Goal: Task Accomplishment & Management: Use online tool/utility

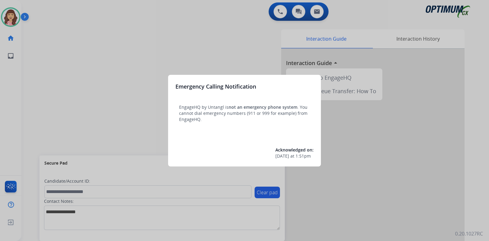
click at [206, 50] on div at bounding box center [244, 120] width 489 height 241
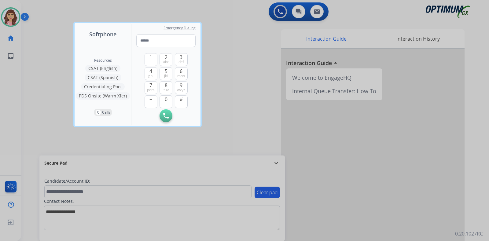
click at [229, 59] on div at bounding box center [244, 120] width 489 height 241
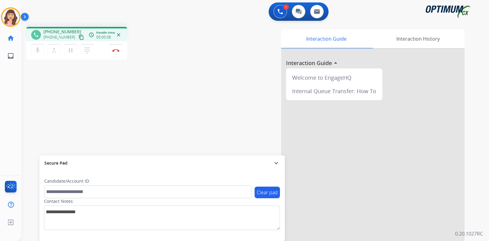
click at [79, 37] on mat-icon "content_copy" at bounding box center [82, 38] width 6 height 6
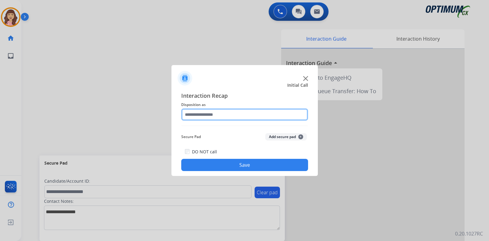
click at [232, 111] on input "text" at bounding box center [244, 115] width 127 height 12
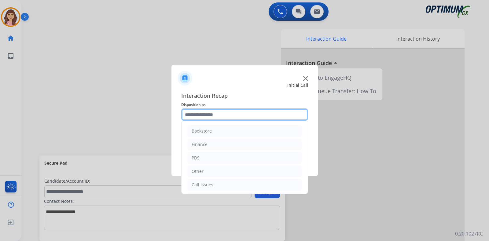
scroll to position [40, 0]
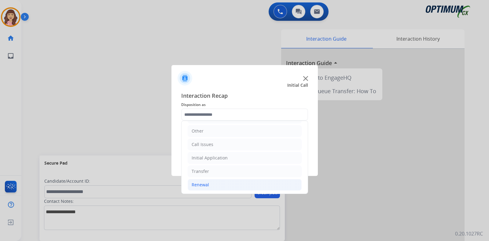
click at [211, 183] on li "Renewal" at bounding box center [245, 185] width 114 height 12
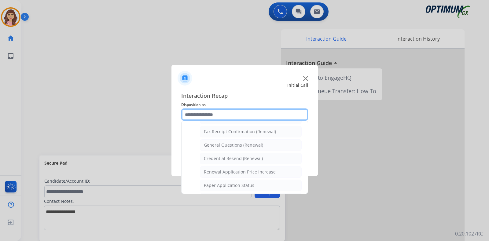
scroll to position [173, 0]
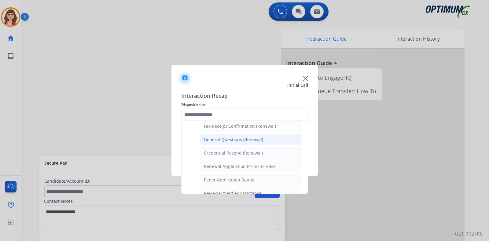
click at [243, 137] on div "General Questions (Renewal)" at bounding box center [233, 140] width 59 height 6
type input "**********"
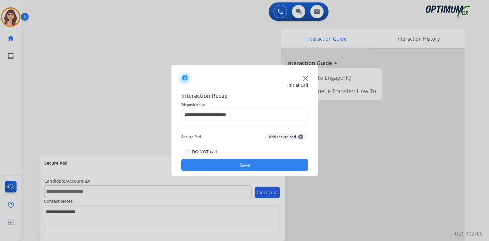
click at [241, 162] on button "Save" at bounding box center [244, 165] width 127 height 12
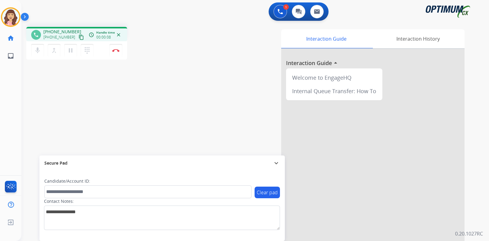
click at [79, 36] on mat-icon "content_copy" at bounding box center [82, 38] width 6 height 6
click at [116, 52] on img at bounding box center [115, 50] width 7 height 3
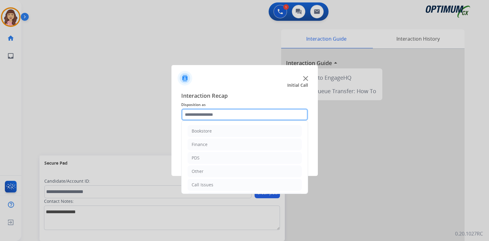
click at [234, 115] on input "text" at bounding box center [244, 115] width 127 height 12
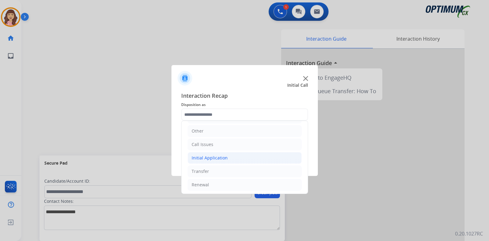
click at [211, 157] on div "Initial Application" at bounding box center [210, 158] width 36 height 6
click at [308, 132] on div "Interaction Recap Disposition as Bookstore Finance PDS Other Call Issues Initia…" at bounding box center [245, 132] width 147 height 90
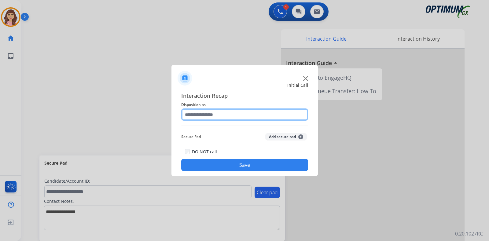
click at [281, 111] on input "text" at bounding box center [244, 115] width 127 height 12
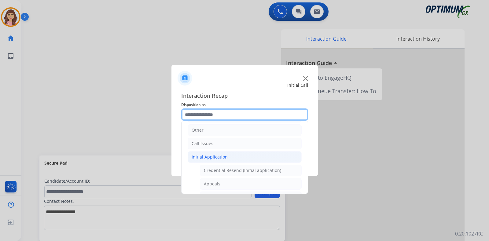
scroll to position [40, 0]
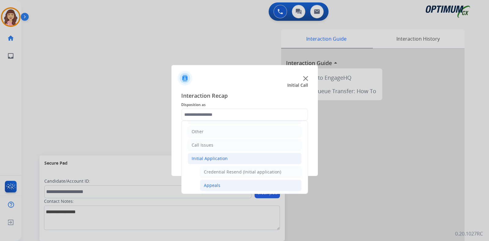
click at [218, 185] on div "Appeals" at bounding box center [212, 186] width 17 height 6
type input "*******"
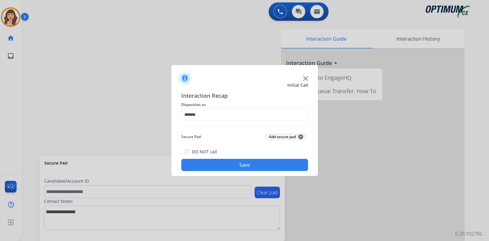
click at [243, 164] on button "Save" at bounding box center [244, 165] width 127 height 12
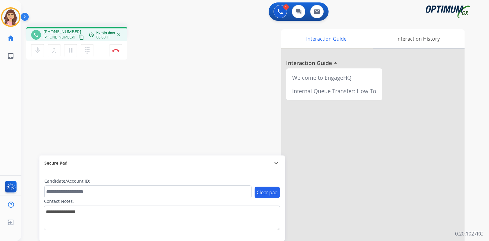
click at [79, 37] on mat-icon "content_copy" at bounding box center [82, 38] width 6 height 6
click at [116, 50] on img at bounding box center [115, 50] width 7 height 3
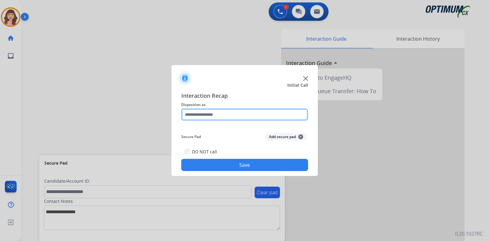
click at [220, 115] on input "text" at bounding box center [244, 115] width 127 height 12
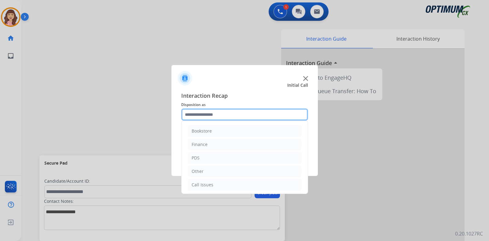
scroll to position [40, 0]
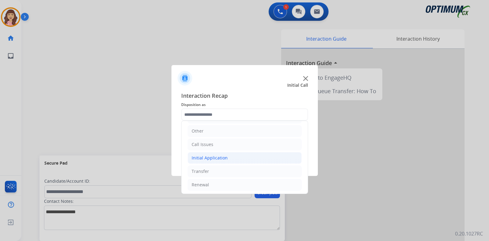
click at [217, 157] on div "Initial Application" at bounding box center [210, 158] width 36 height 6
click at [223, 183] on li "Appeals" at bounding box center [251, 185] width 102 height 12
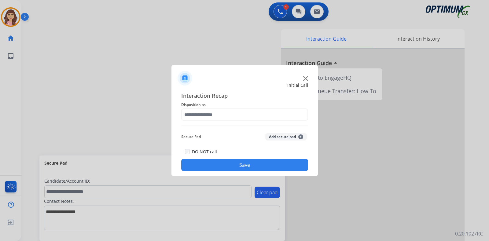
type input "*******"
click at [251, 164] on button "Save" at bounding box center [244, 165] width 127 height 12
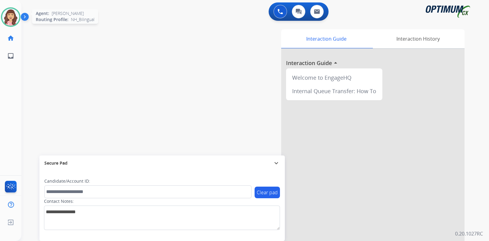
click at [12, 17] on img at bounding box center [10, 17] width 17 height 17
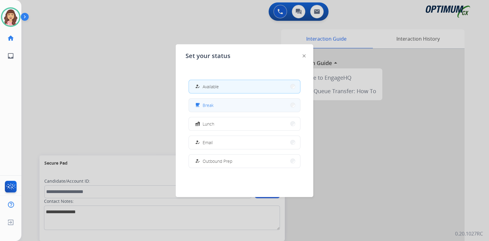
click at [212, 106] on span "Break" at bounding box center [208, 105] width 11 height 6
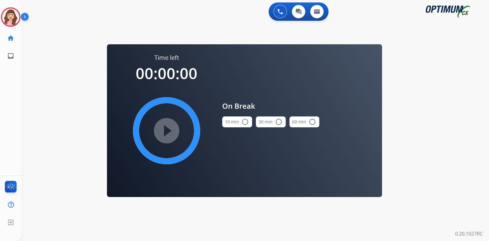
click at [245, 125] on button "10 min radio_button_unchecked" at bounding box center [237, 122] width 30 height 11
click at [165, 128] on mat-icon "play_circle_filled" at bounding box center [166, 130] width 7 height 7
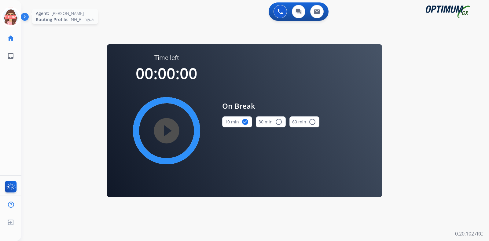
click at [8, 17] on icon at bounding box center [11, 17] width 20 height 20
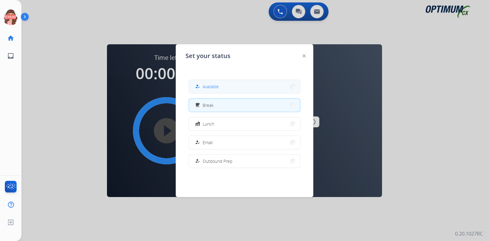
click at [232, 82] on button "how_to_reg Available" at bounding box center [244, 86] width 111 height 13
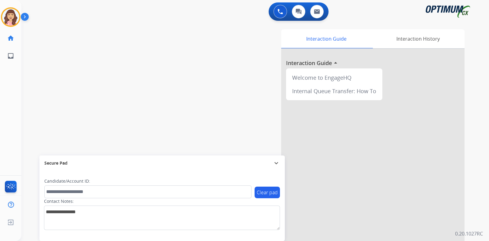
click at [219, 111] on div "Interaction Guide Interaction History Interaction Guide arrow_drop_up Welcome t…" at bounding box center [328, 153] width 274 height 248
click at [79, 39] on mat-icon "content_copy" at bounding box center [82, 38] width 6 height 6
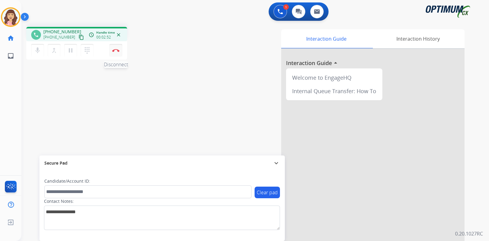
click at [115, 51] on img at bounding box center [115, 50] width 7 height 3
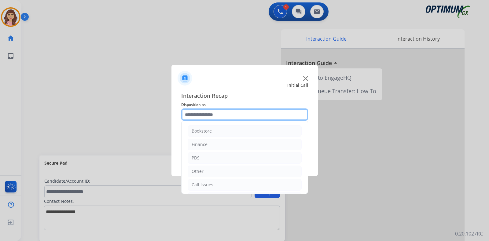
click at [214, 113] on input "text" at bounding box center [244, 115] width 127 height 12
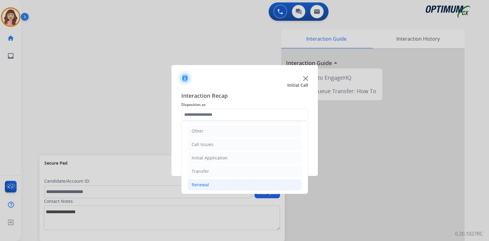
click at [207, 184] on div "Renewal" at bounding box center [200, 185] width 17 height 6
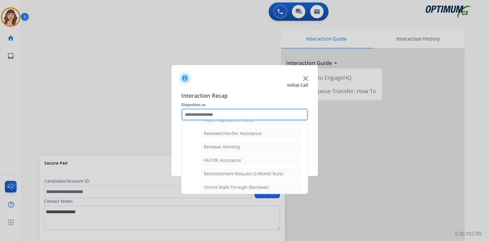
scroll to position [234, 0]
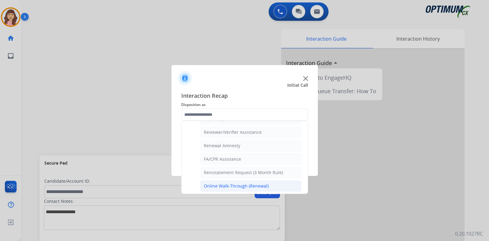
click at [247, 189] on li "Online Walk-Through (Renewal)" at bounding box center [251, 186] width 102 height 12
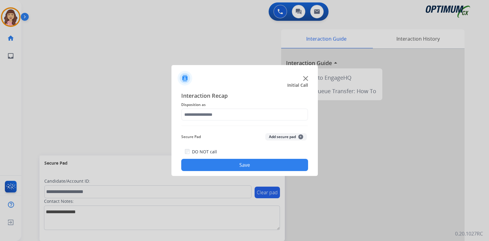
type input "**********"
click at [247, 163] on button "Save" at bounding box center [244, 165] width 127 height 12
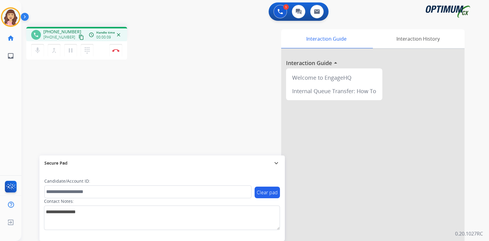
click at [79, 38] on mat-icon "content_copy" at bounding box center [82, 38] width 6 height 6
click at [115, 51] on img at bounding box center [115, 50] width 7 height 3
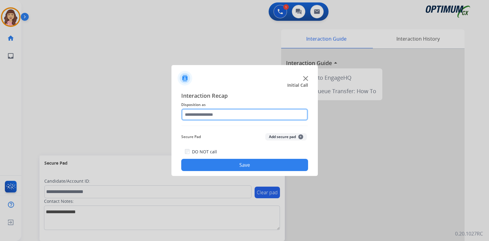
click at [233, 115] on input "text" at bounding box center [244, 115] width 127 height 12
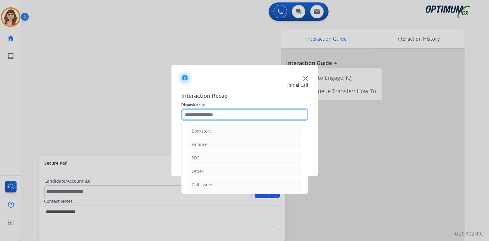
scroll to position [40, 0]
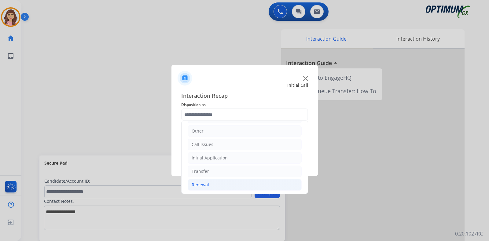
click at [211, 182] on li "Renewal" at bounding box center [245, 185] width 114 height 12
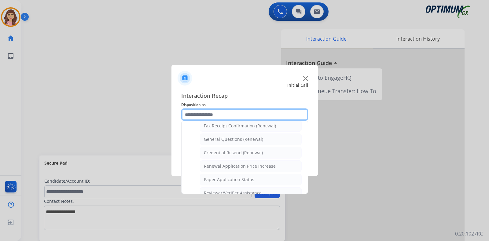
scroll to position [162, 0]
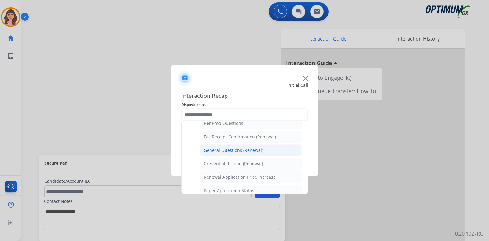
click at [244, 149] on div "General Questions (Renewal)" at bounding box center [233, 150] width 59 height 6
type input "**********"
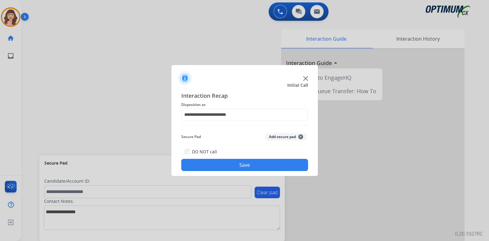
click at [232, 163] on button "Save" at bounding box center [244, 165] width 127 height 12
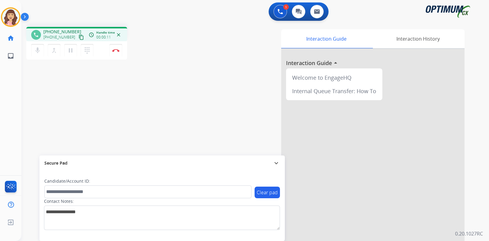
click at [79, 37] on mat-icon "content_copy" at bounding box center [82, 38] width 6 height 6
click at [116, 51] on img at bounding box center [115, 50] width 7 height 3
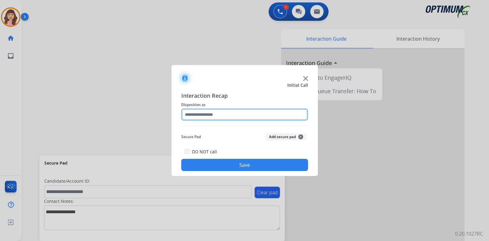
click at [226, 113] on input "text" at bounding box center [244, 115] width 127 height 12
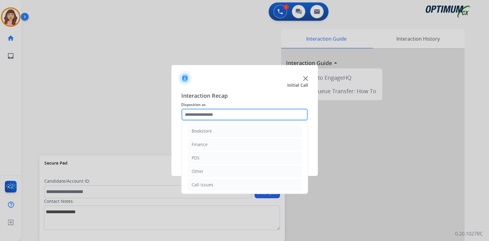
scroll to position [40, 0]
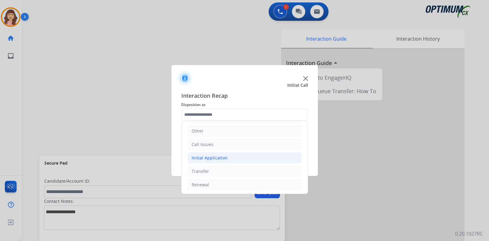
click at [214, 152] on li "Initial Application" at bounding box center [245, 158] width 114 height 12
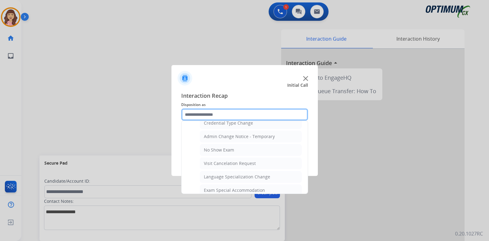
scroll to position [329, 0]
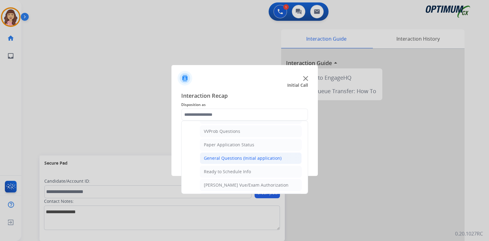
click at [246, 157] on div "General Questions (Initial application)" at bounding box center [243, 158] width 78 height 6
type input "**********"
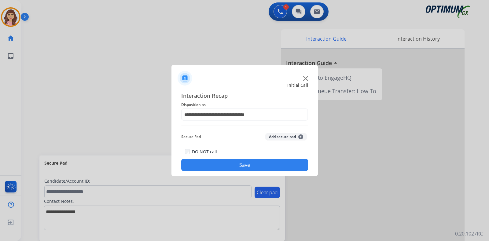
click at [234, 165] on button "Save" at bounding box center [244, 165] width 127 height 12
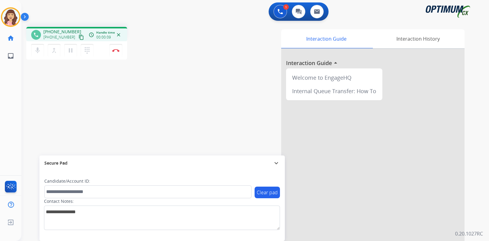
click at [79, 38] on mat-icon "content_copy" at bounding box center [82, 38] width 6 height 6
click at [72, 50] on mat-icon "pause" at bounding box center [70, 50] width 7 height 7
click at [73, 50] on mat-icon "play_arrow" at bounding box center [70, 50] width 7 height 7
click at [115, 51] on img at bounding box center [115, 50] width 7 height 3
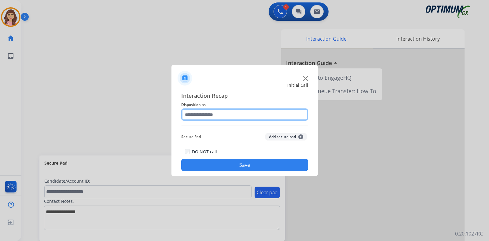
click at [223, 114] on input "text" at bounding box center [244, 115] width 127 height 12
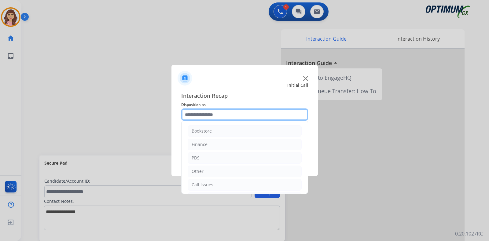
scroll to position [40, 0]
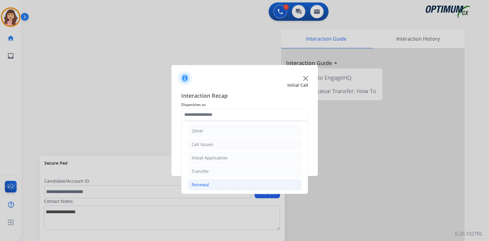
click at [213, 183] on li "Renewal" at bounding box center [245, 185] width 114 height 12
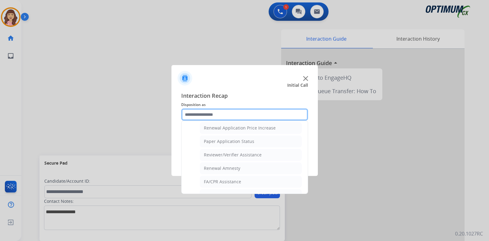
scroll to position [203, 0]
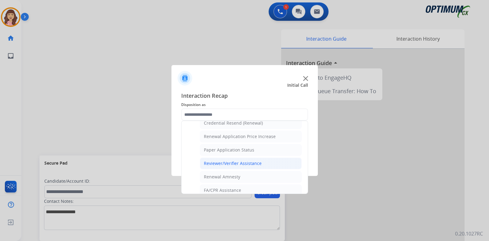
click at [252, 163] on div "Reviewer/Verifier Assistance" at bounding box center [233, 164] width 58 height 6
type input "**********"
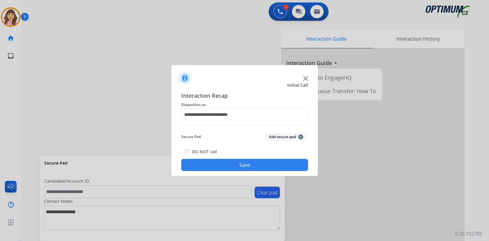
click at [241, 161] on button "Save" at bounding box center [244, 165] width 127 height 12
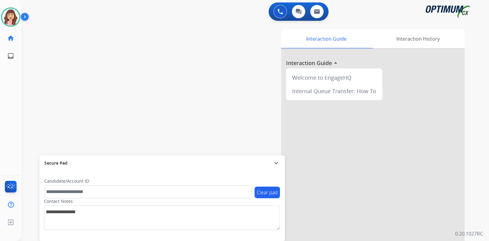
click at [123, 50] on div "swap_horiz Break voice bridge close_fullscreen Connect 3-Way Call merge_type Se…" at bounding box center [247, 149] width 453 height 255
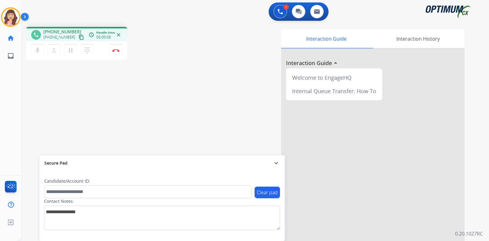
click at [79, 39] on mat-icon "content_copy" at bounding box center [82, 38] width 6 height 6
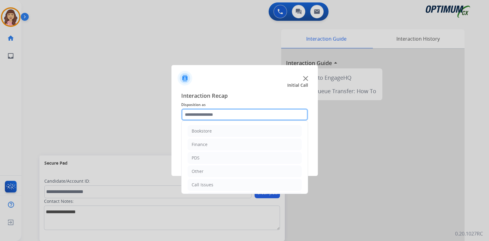
click at [214, 110] on input "text" at bounding box center [244, 115] width 127 height 12
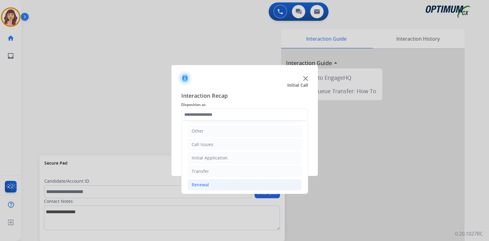
click at [206, 186] on div "Renewal" at bounding box center [200, 185] width 17 height 6
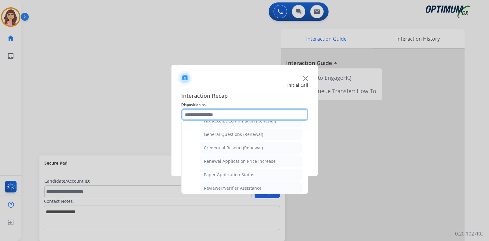
scroll to position [168, 0]
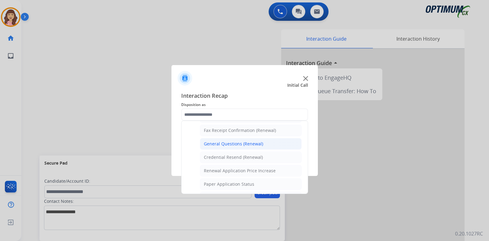
click at [242, 143] on div "General Questions (Renewal)" at bounding box center [233, 144] width 59 height 6
type input "**********"
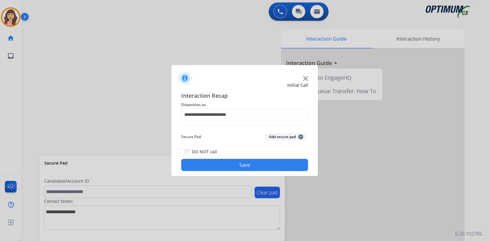
click at [239, 165] on button "Save" at bounding box center [244, 165] width 127 height 12
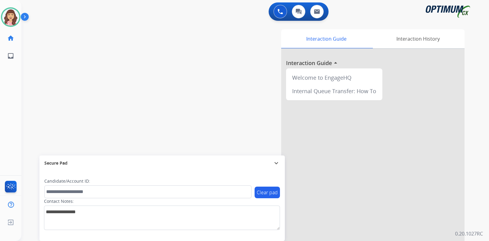
click at [107, 82] on div "swap_horiz Break voice bridge close_fullscreen Connect 3-Way Call merge_type Se…" at bounding box center [247, 149] width 453 height 255
click at [12, 13] on img at bounding box center [10, 17] width 17 height 17
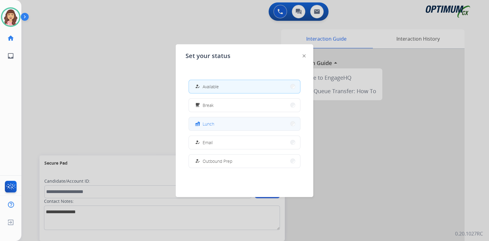
click at [220, 119] on button "fastfood Lunch" at bounding box center [244, 123] width 111 height 13
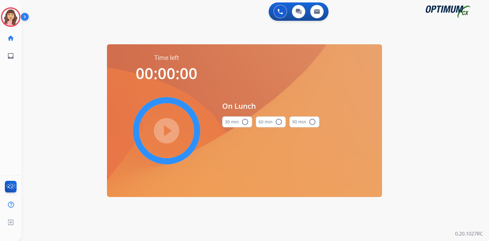
click at [244, 125] on mat-icon "radio_button_unchecked" at bounding box center [245, 121] width 7 height 7
click at [170, 130] on mat-icon "play_circle_filled" at bounding box center [166, 130] width 7 height 7
